Goal: Navigation & Orientation: Find specific page/section

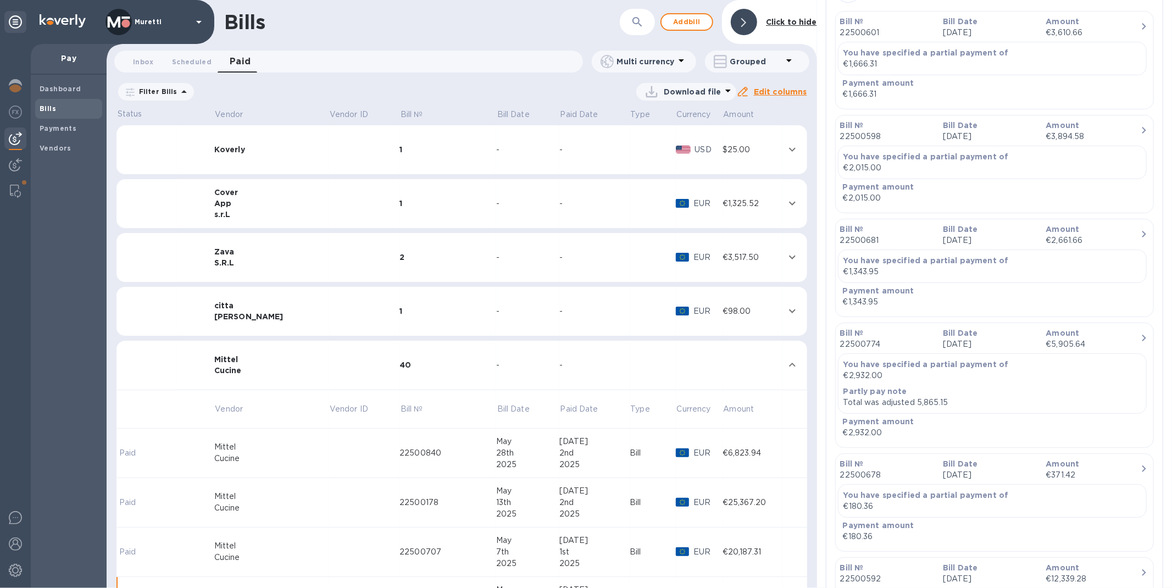
click at [255, 323] on td "citta [PERSON_NAME]" at bounding box center [271, 311] width 114 height 49
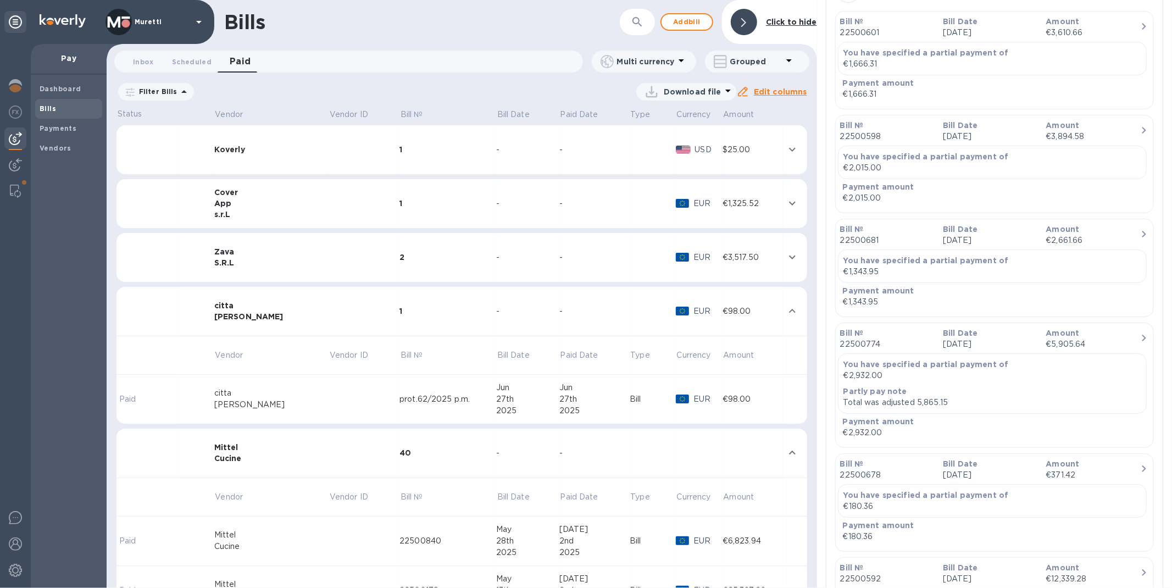
click at [265, 393] on div "citta" at bounding box center [271, 393] width 114 height 12
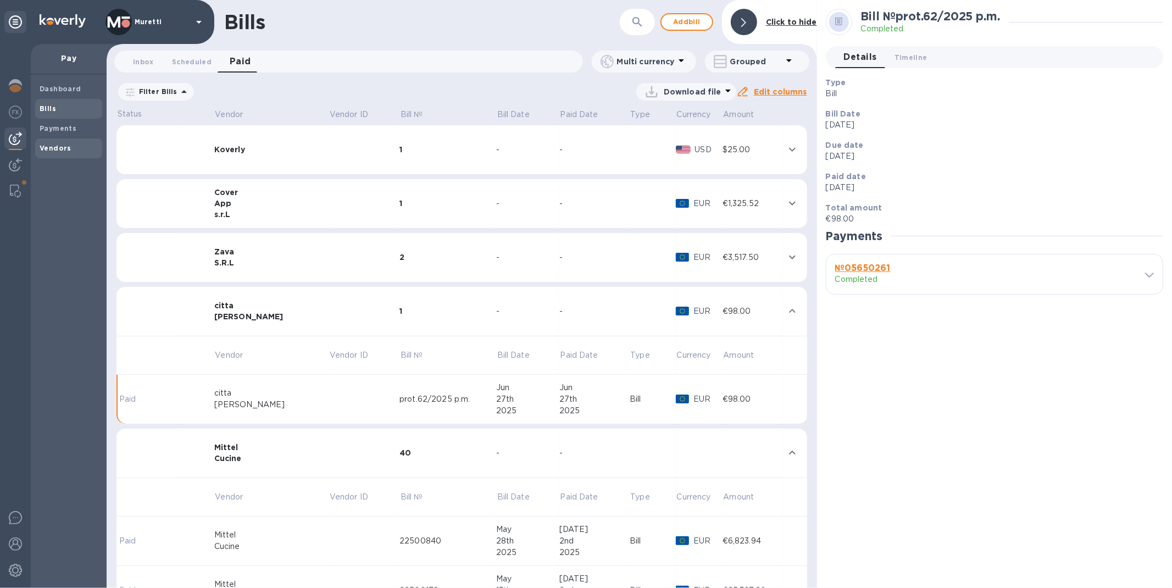
click at [64, 145] on b "Vendors" at bounding box center [56, 148] width 32 height 8
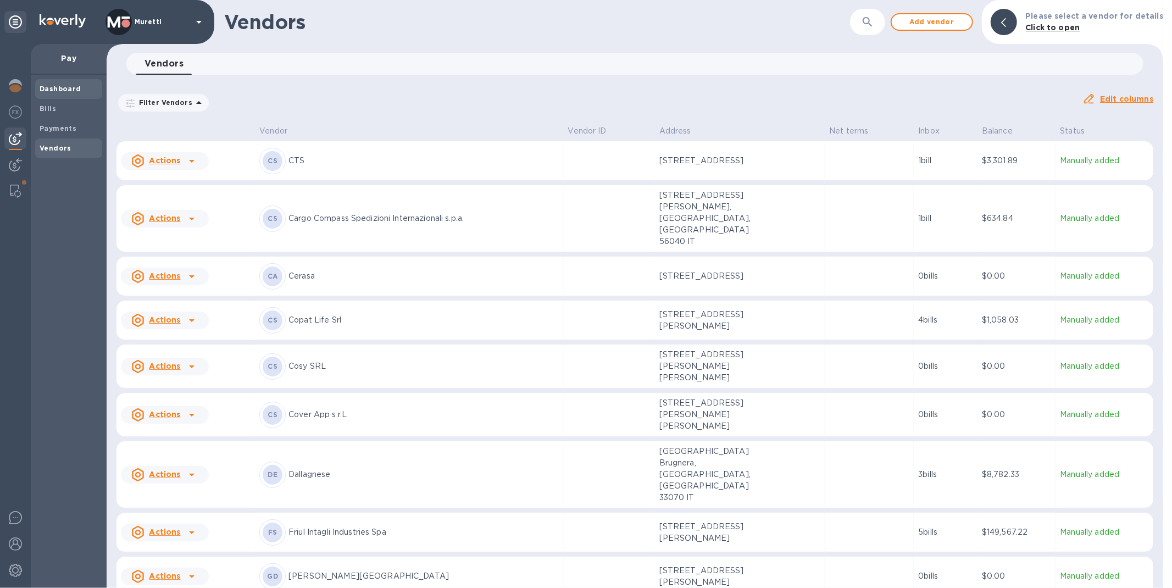
click at [68, 88] on b "Dashboard" at bounding box center [61, 89] width 42 height 8
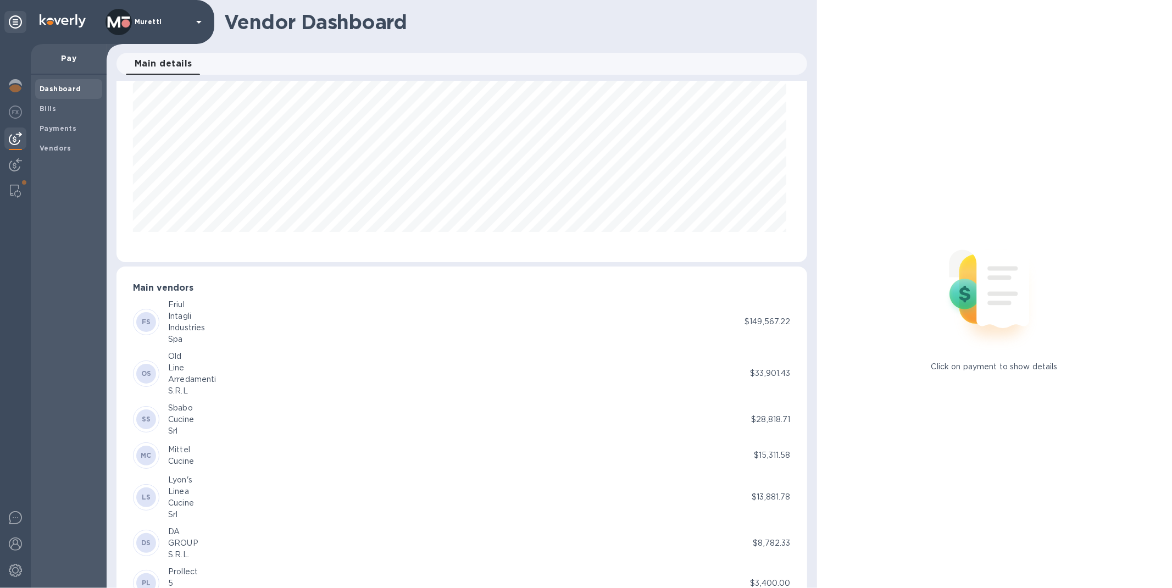
scroll to position [58, 0]
